Goal: Information Seeking & Learning: Learn about a topic

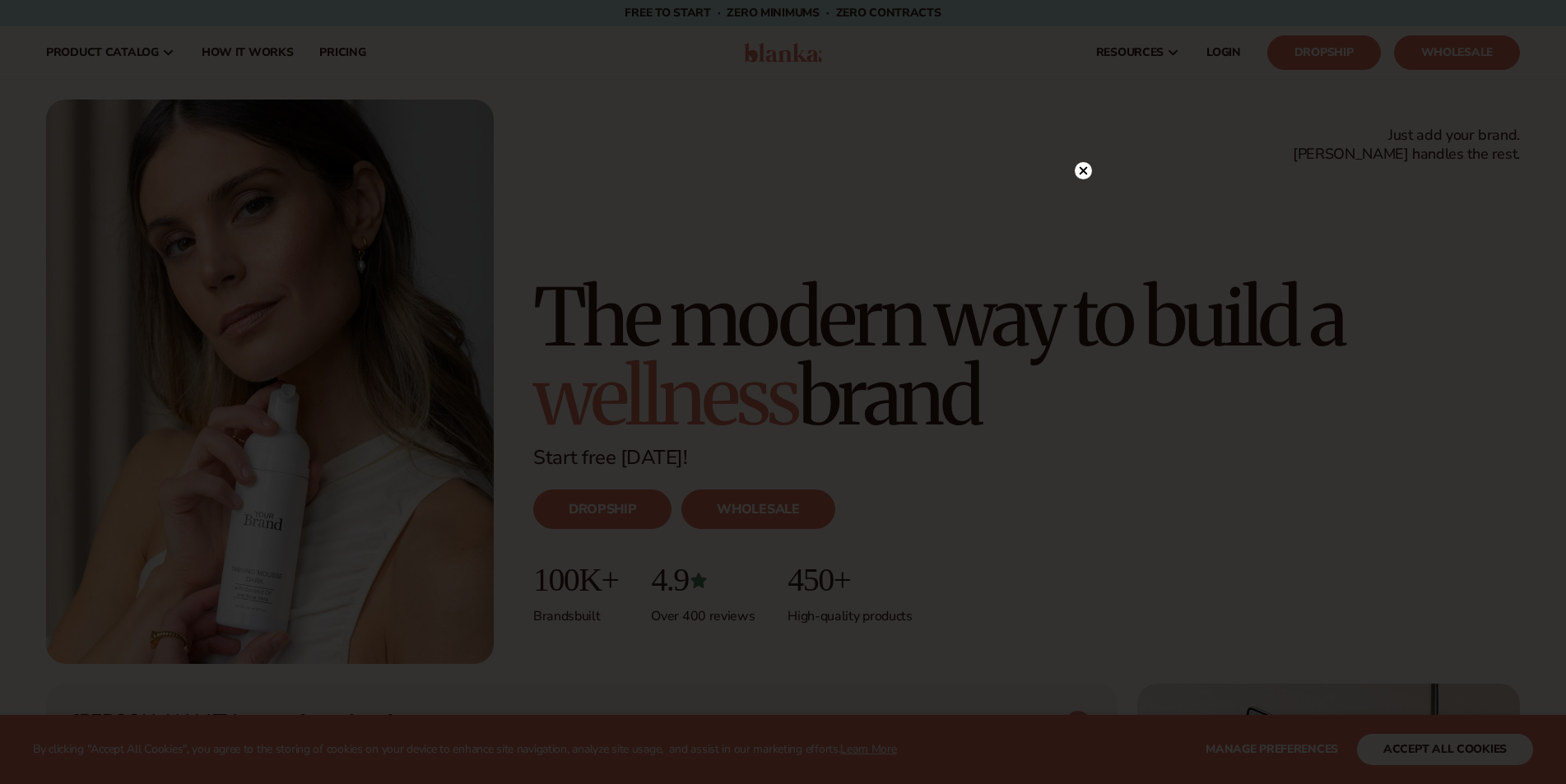
click at [1081, 170] on icon at bounding box center [1083, 171] width 9 height 9
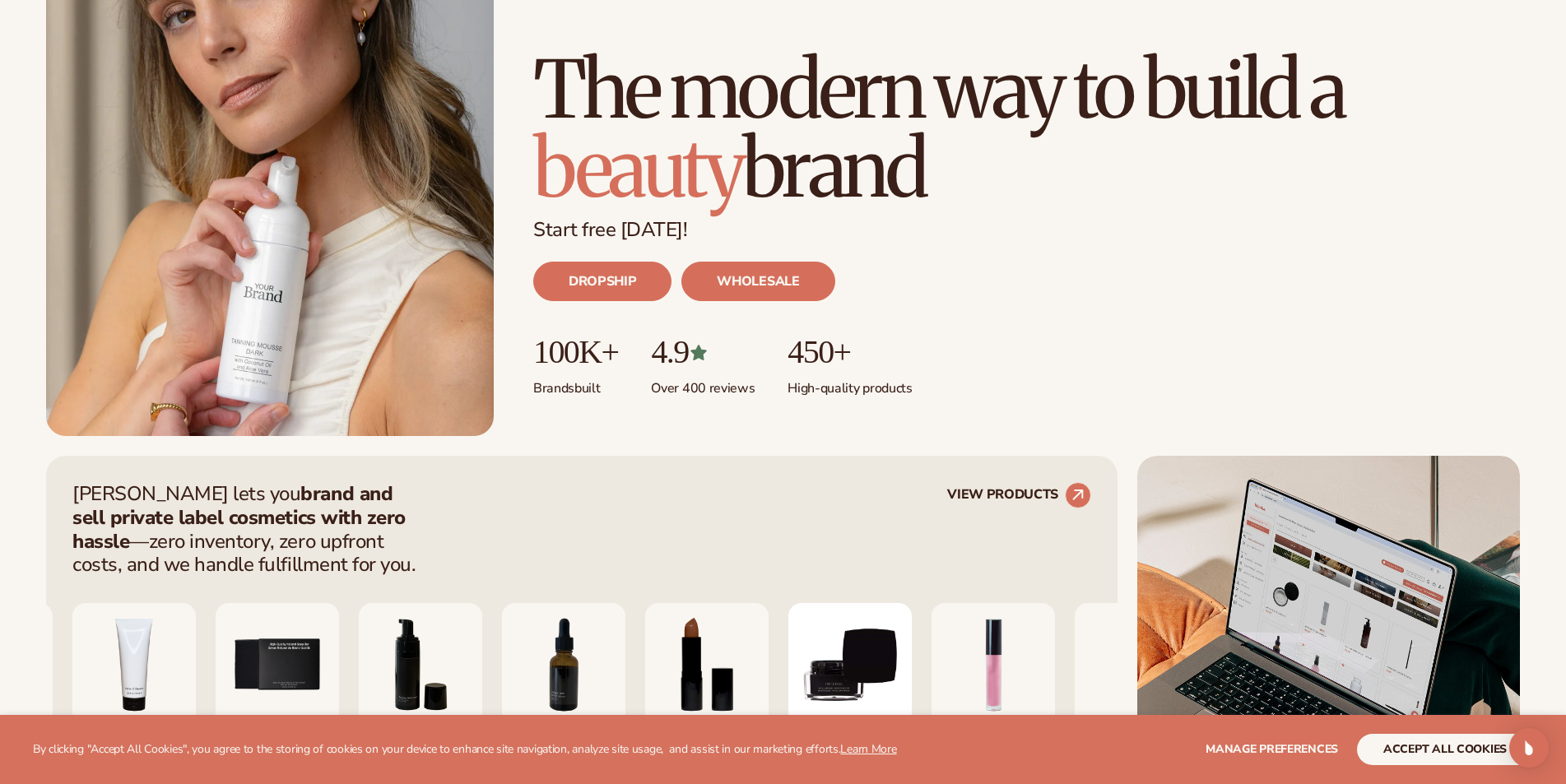
scroll to position [411, 0]
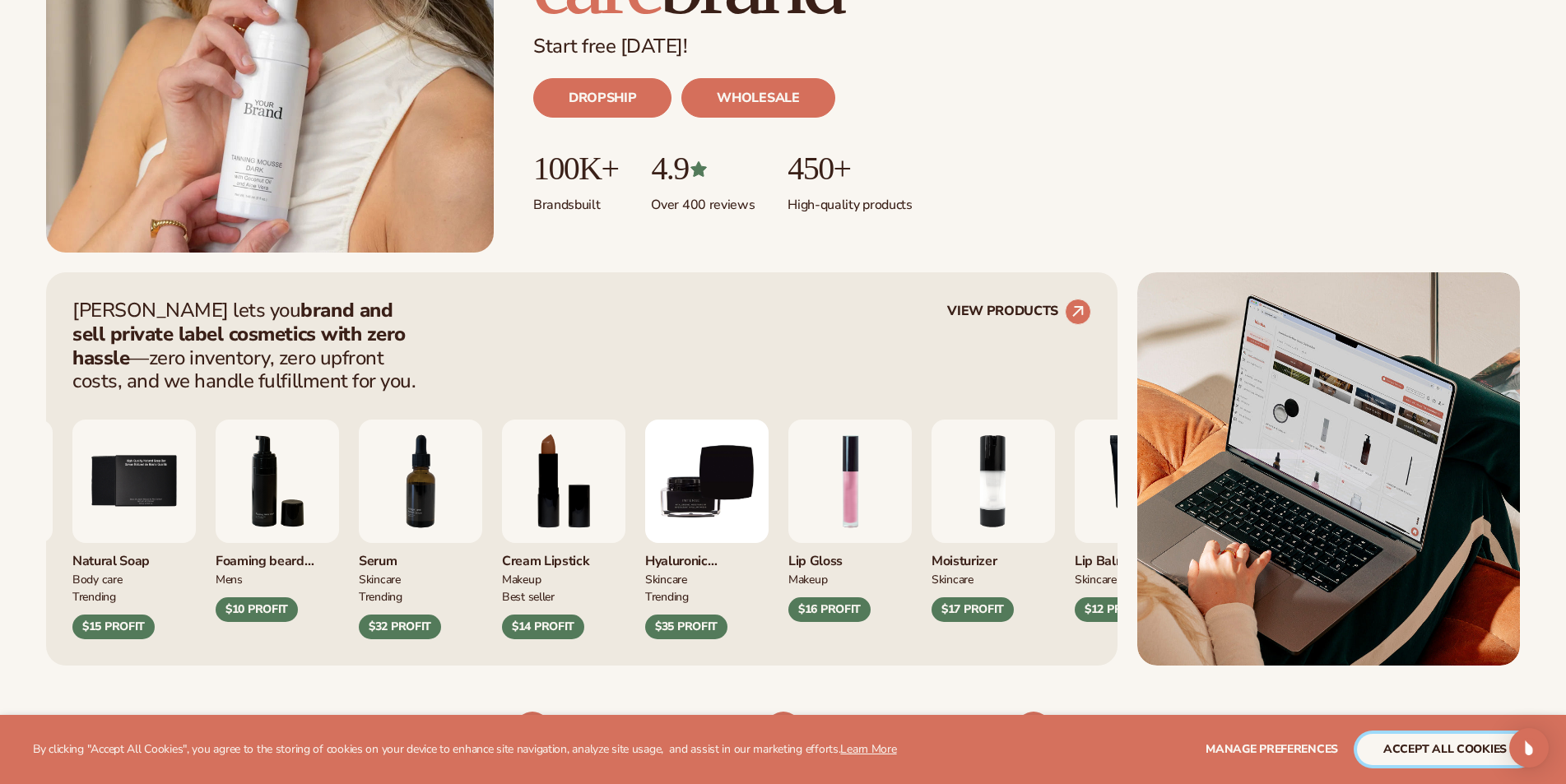
click at [1473, 754] on button "accept all cookies" at bounding box center [1445, 749] width 176 height 32
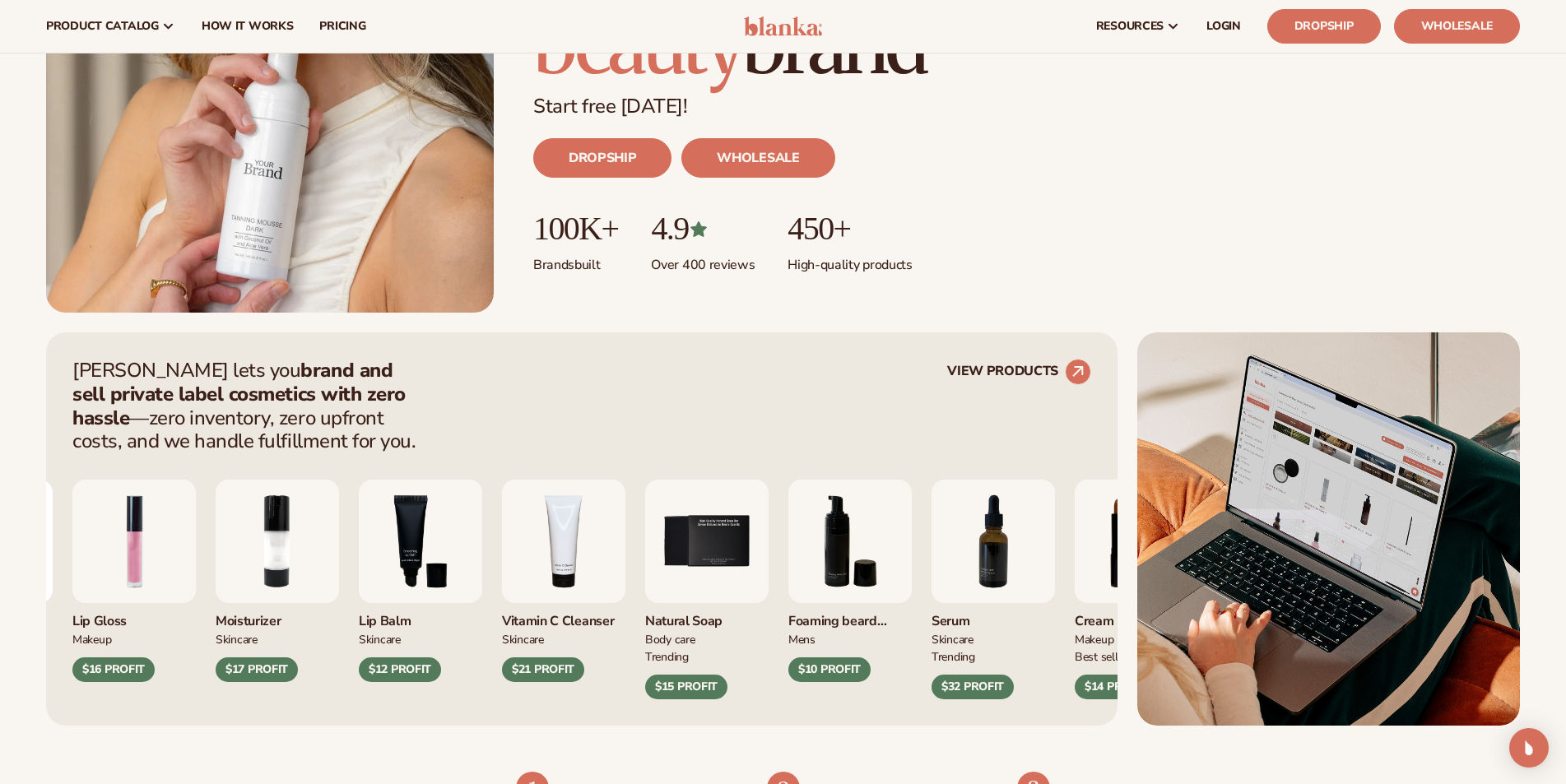
scroll to position [0, 0]
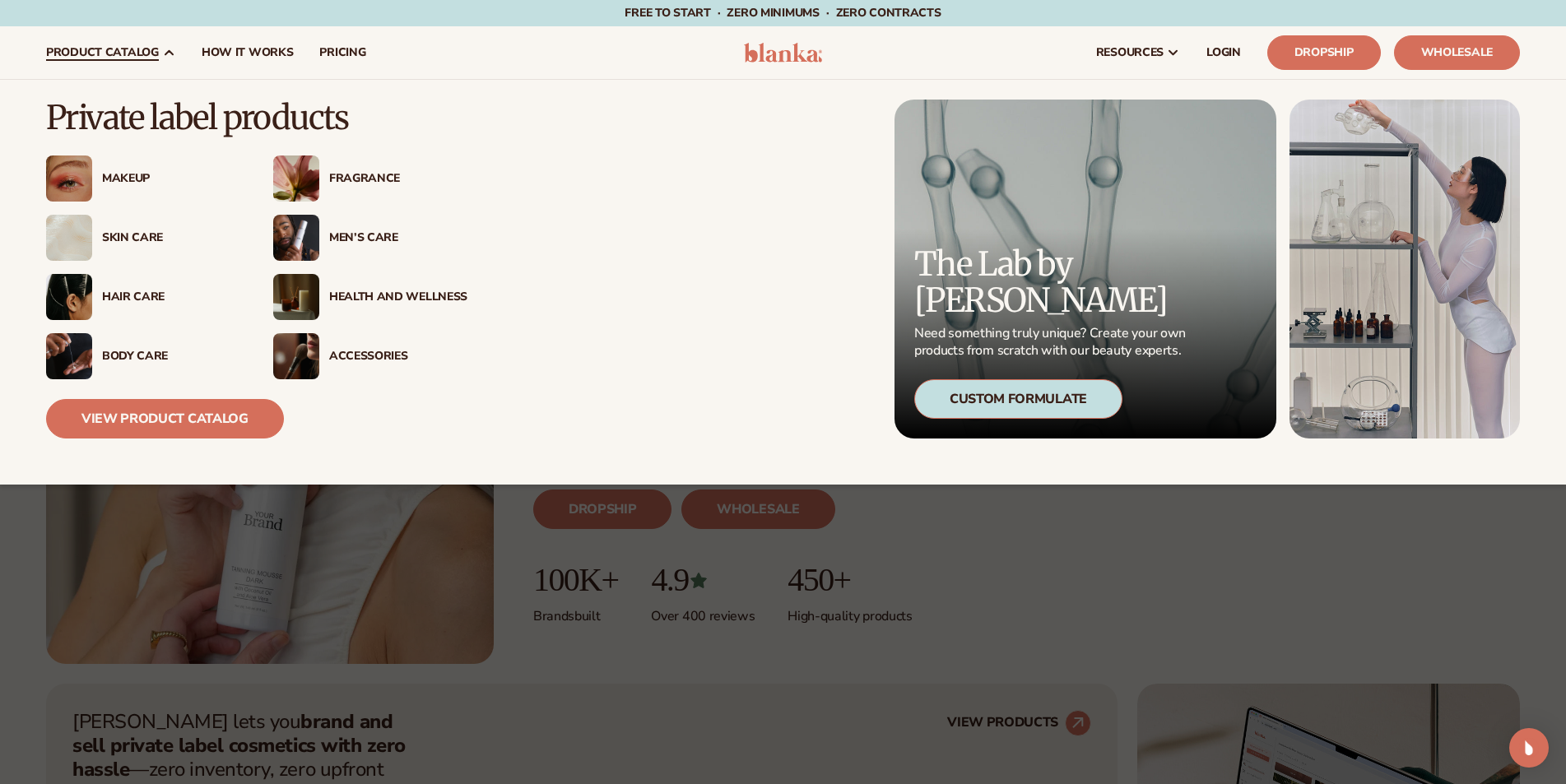
click at [126, 182] on div "Makeup" at bounding box center [171, 179] width 138 height 14
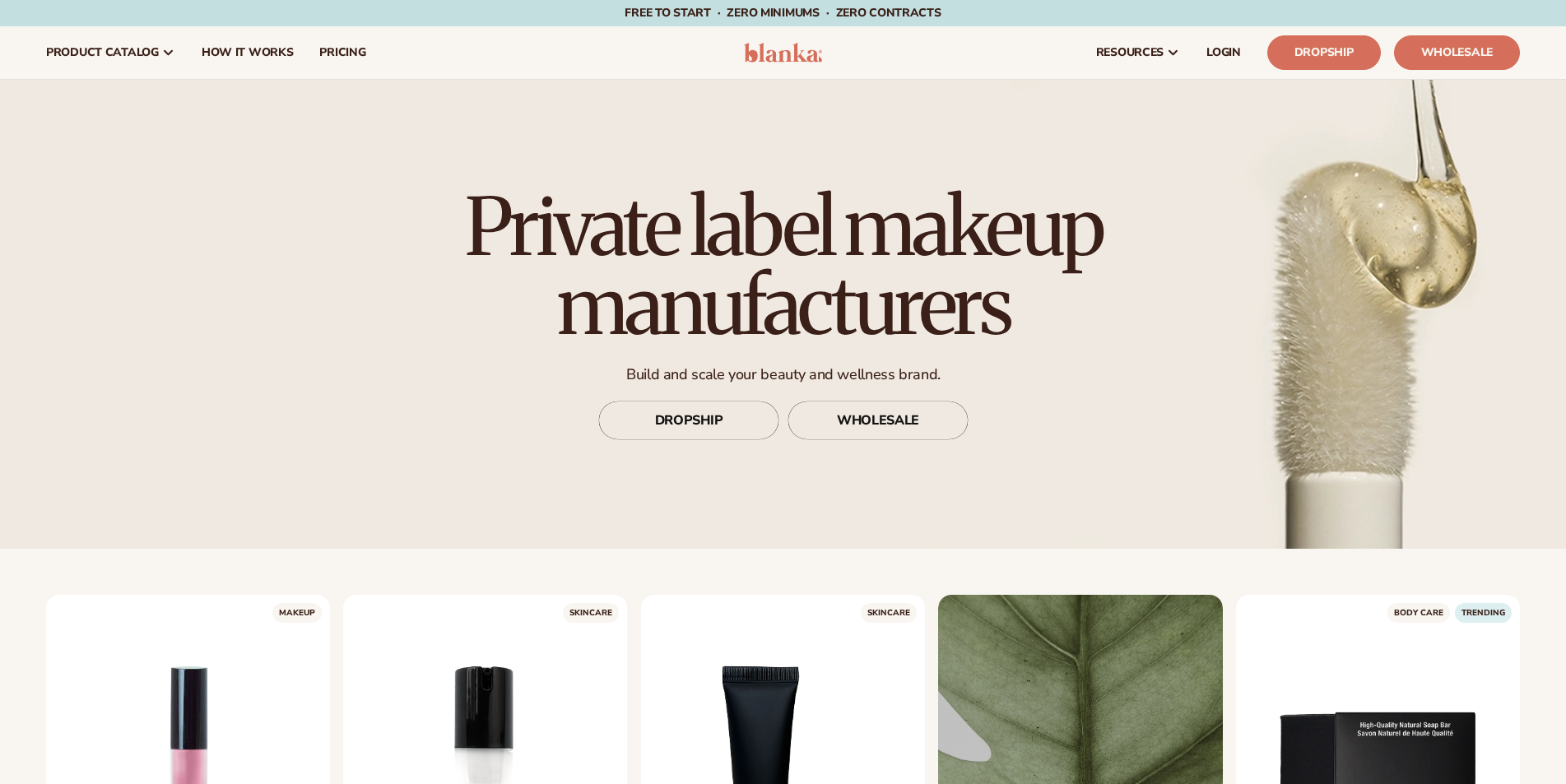
scroll to position [329, 0]
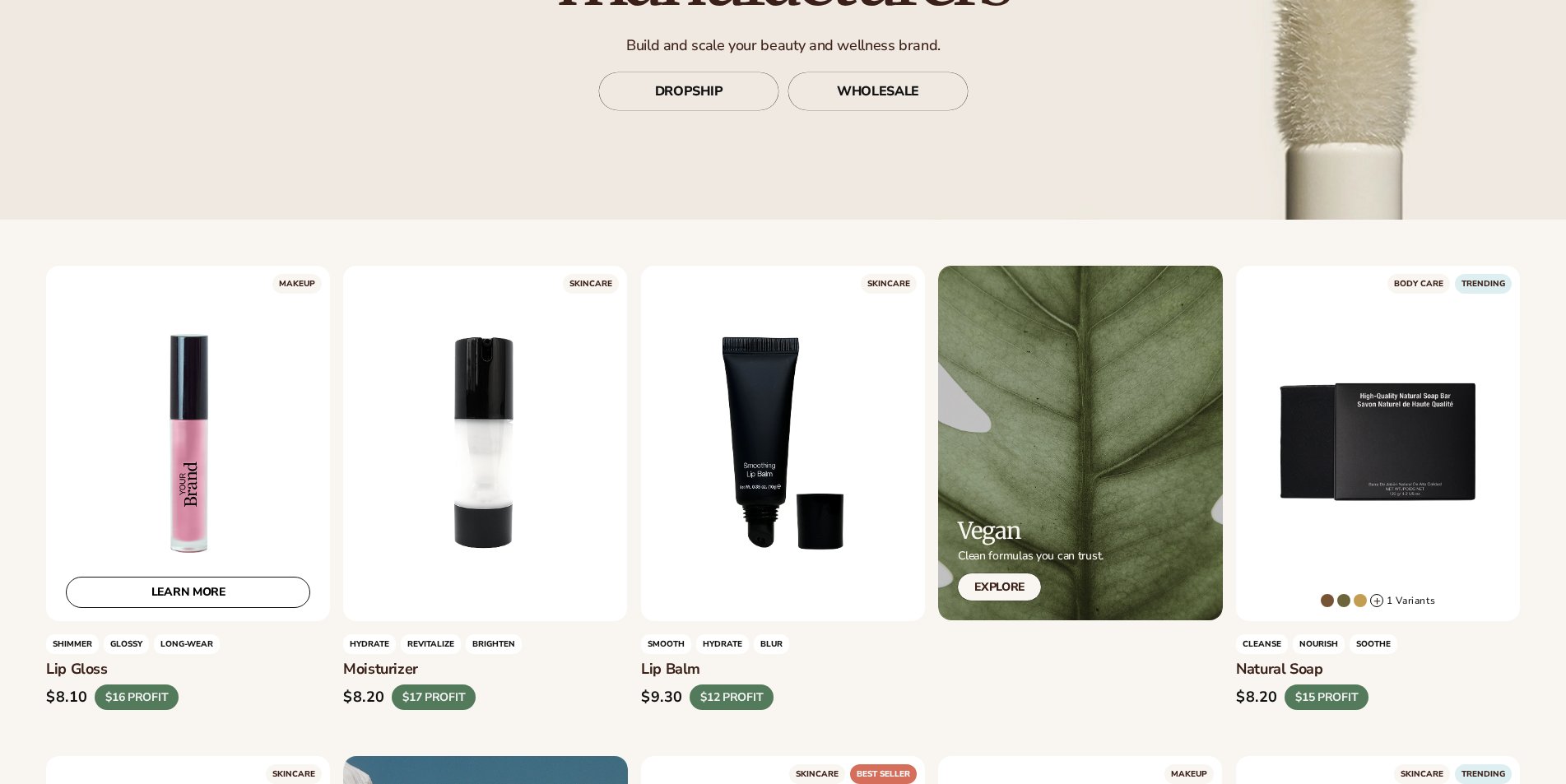
click at [263, 473] on div "LEARN MORE" at bounding box center [187, 444] width 284 height 356
click at [262, 594] on link "LEARN MORE" at bounding box center [187, 591] width 244 height 32
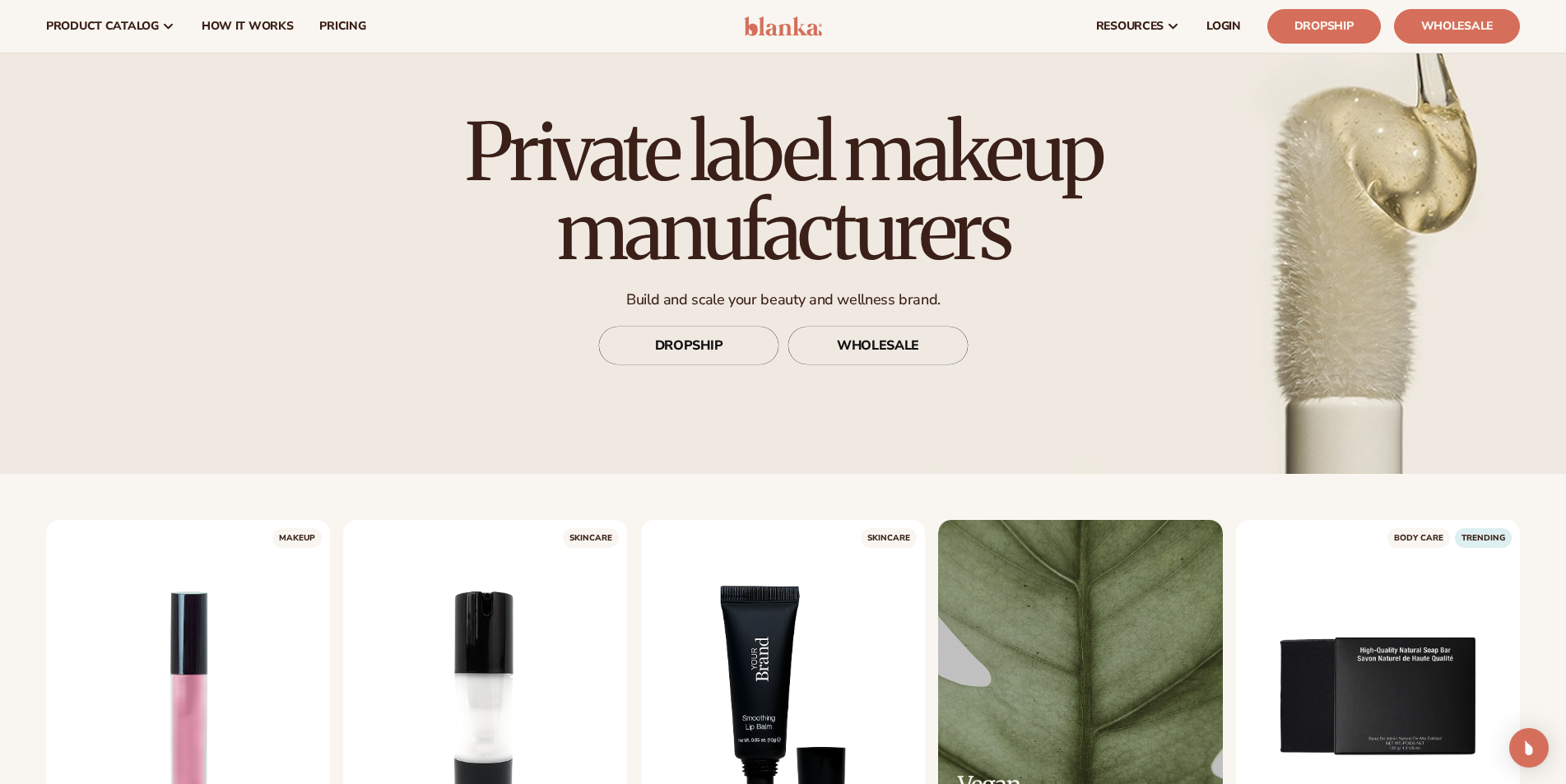
scroll to position [0, 0]
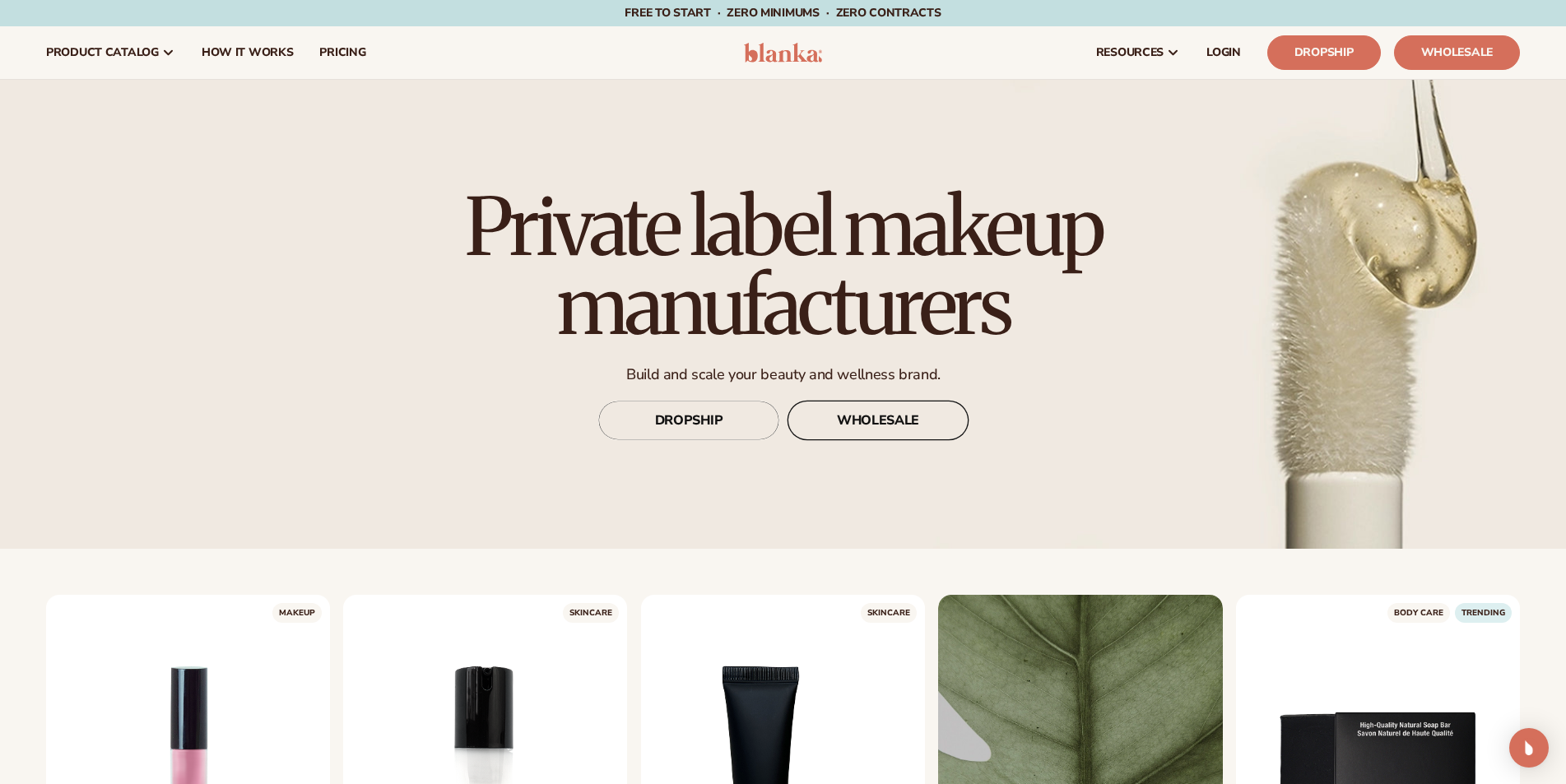
click at [879, 420] on link "WHOLESALE" at bounding box center [877, 420] width 181 height 39
